Goal: Check status: Check status

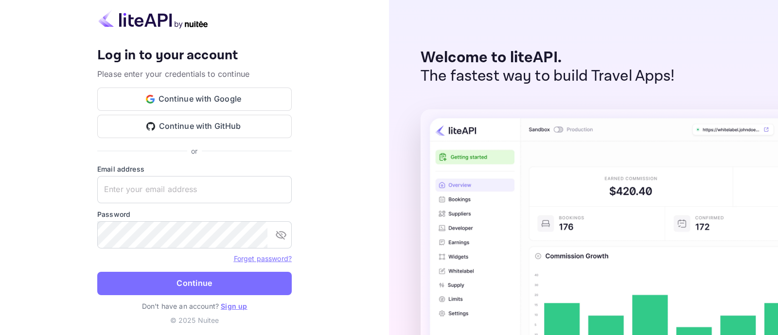
type input "[EMAIL_ADDRESS][DOMAIN_NAME]"
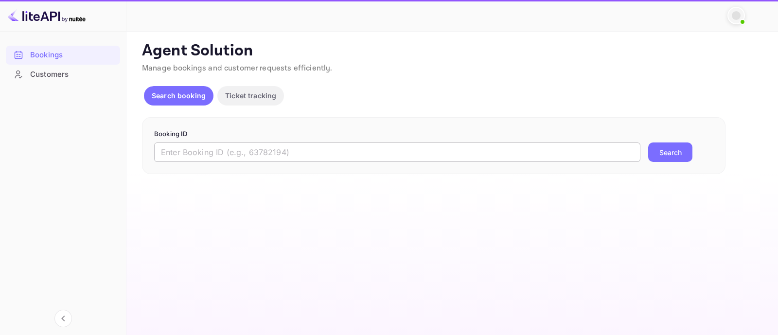
drag, startPoint x: 257, startPoint y: 143, endPoint x: 253, endPoint y: 150, distance: 8.3
click at [257, 144] on input "text" at bounding box center [397, 152] width 486 height 19
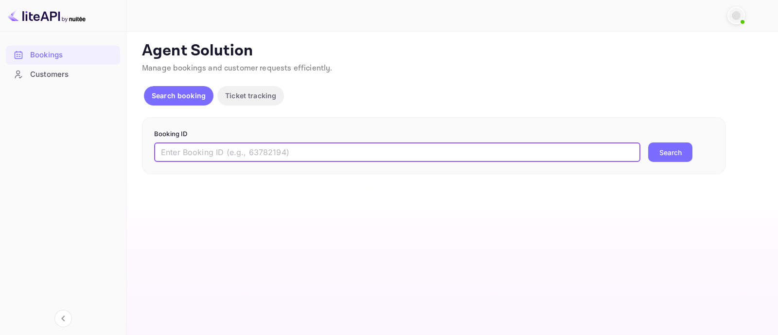
paste input "7790931"
type input "7790931"
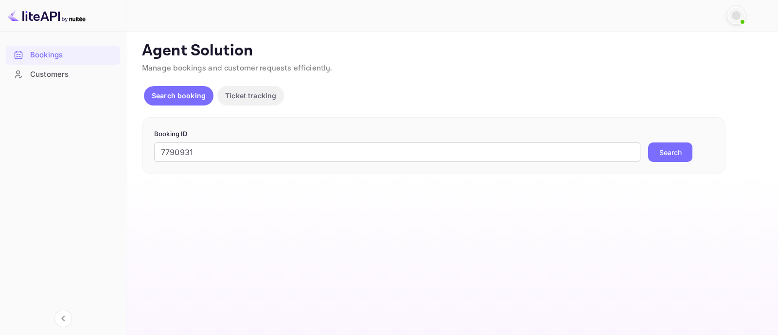
click at [668, 153] on button "Search" at bounding box center [670, 152] width 44 height 19
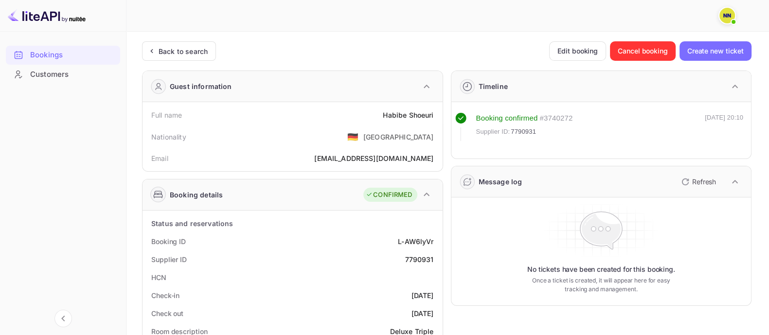
click at [200, 83] on div "Guest information" at bounding box center [201, 86] width 62 height 10
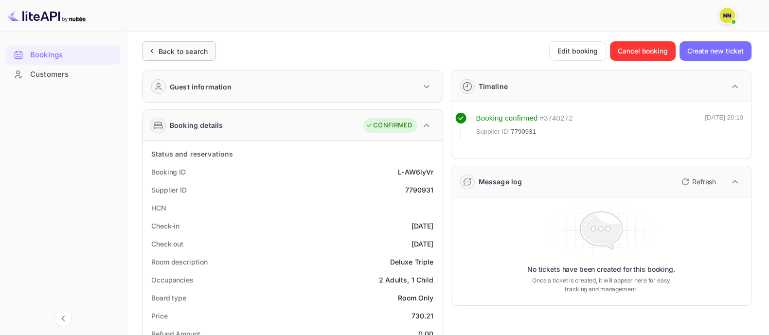
click at [197, 51] on div "Back to search" at bounding box center [183, 51] width 49 height 10
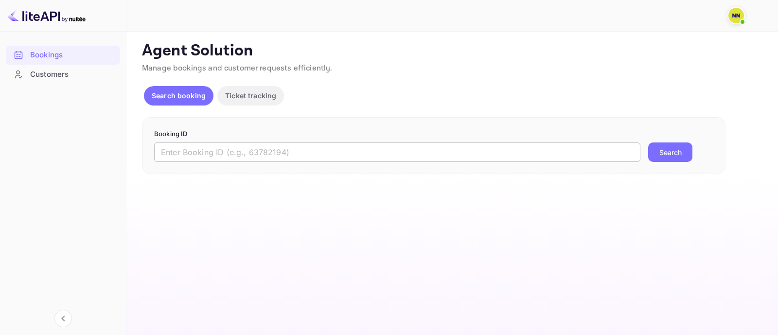
click at [228, 153] on input "text" at bounding box center [397, 152] width 486 height 19
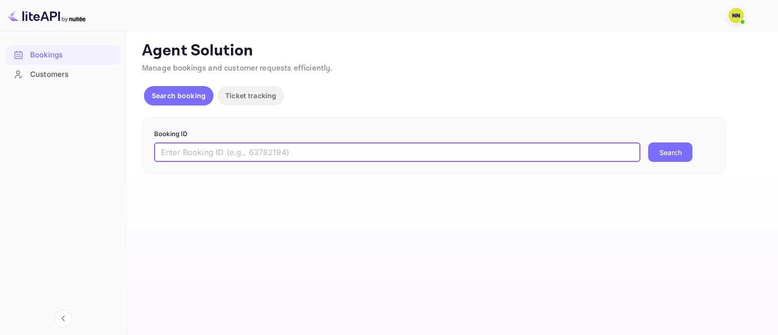
paste input "9098638"
type input "9098638"
click at [691, 154] on button "Search" at bounding box center [670, 152] width 44 height 19
